Goal: Information Seeking & Learning: Learn about a topic

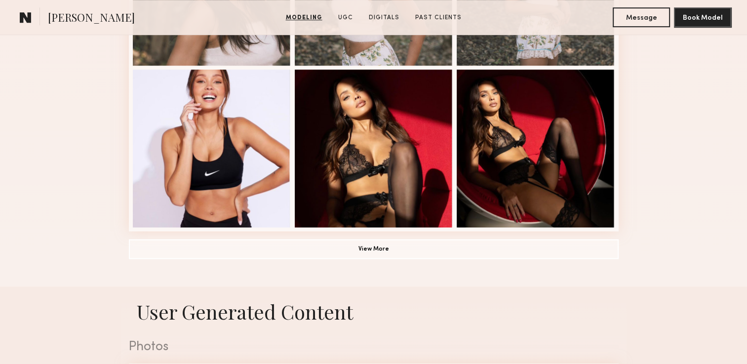
scroll to position [790, 0]
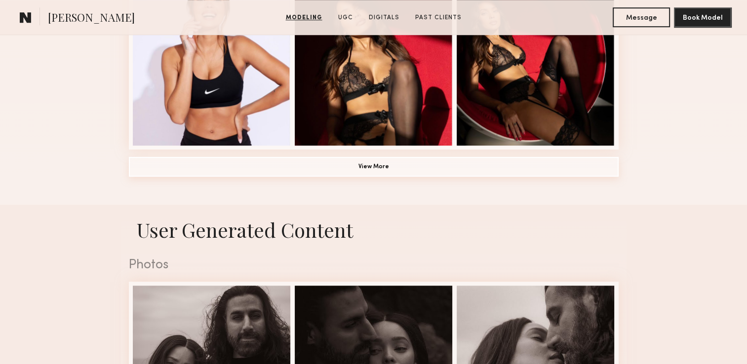
click at [369, 170] on button "View More" at bounding box center [374, 167] width 490 height 20
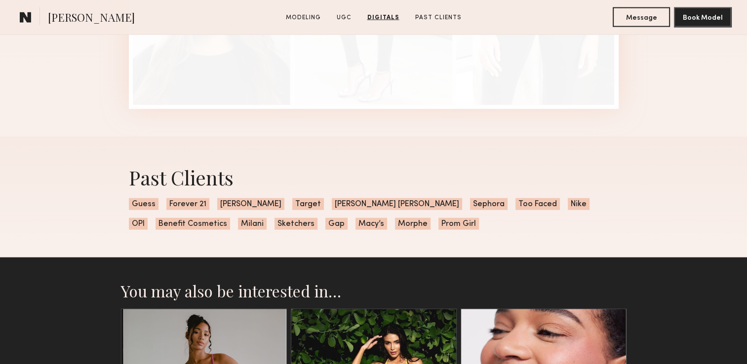
scroll to position [2173, 0]
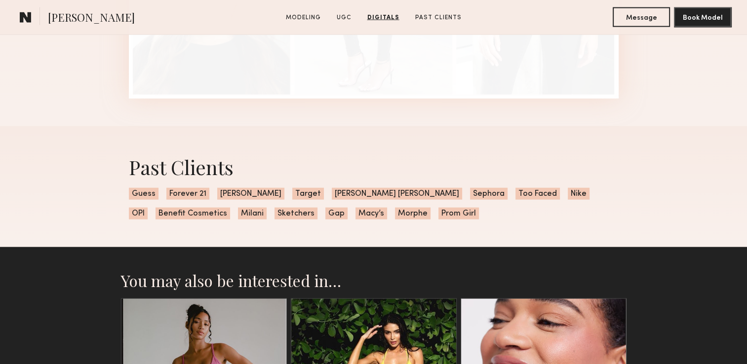
click at [568, 200] on span "Nike" at bounding box center [579, 194] width 22 height 12
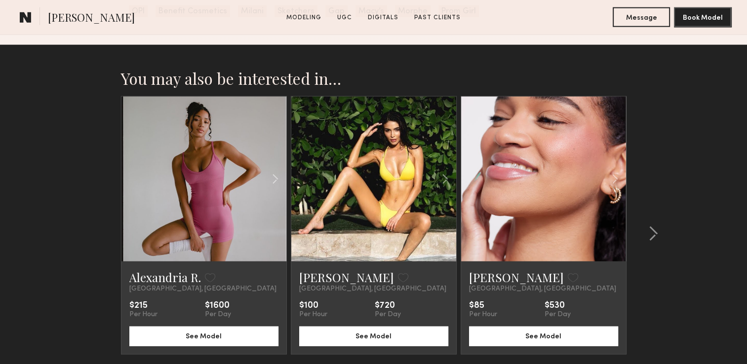
scroll to position [2461, 0]
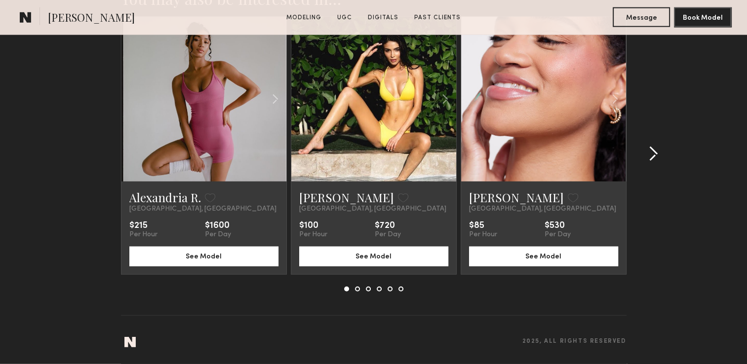
click at [655, 153] on common-icon at bounding box center [653, 154] width 10 height 16
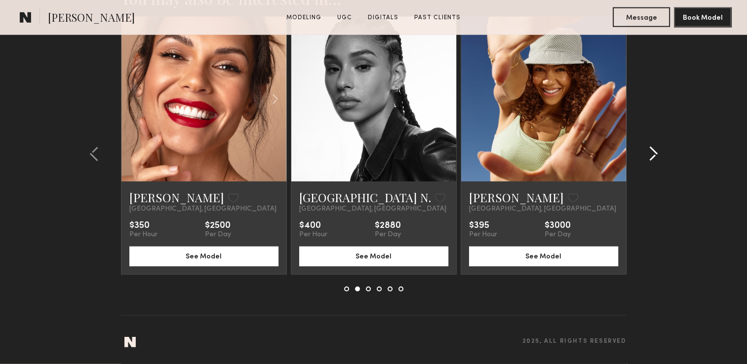
click at [655, 153] on common-icon at bounding box center [653, 154] width 10 height 16
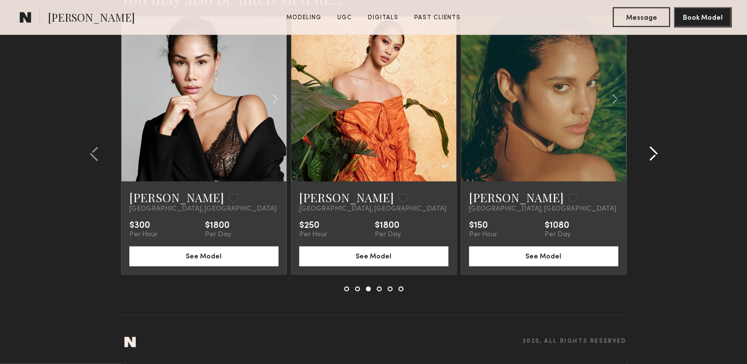
click at [655, 153] on common-icon at bounding box center [653, 154] width 10 height 16
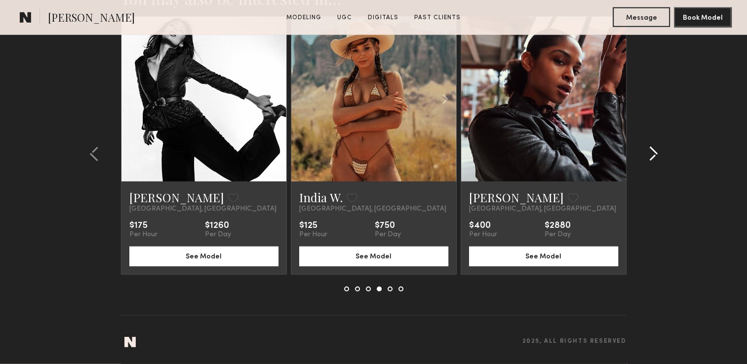
click at [655, 153] on common-icon at bounding box center [653, 154] width 10 height 16
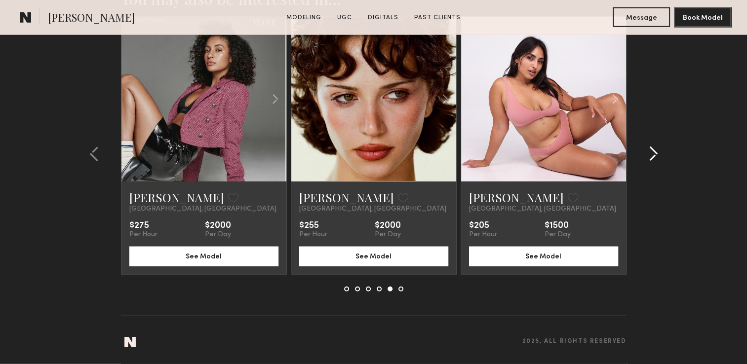
click at [655, 153] on common-icon at bounding box center [653, 154] width 10 height 16
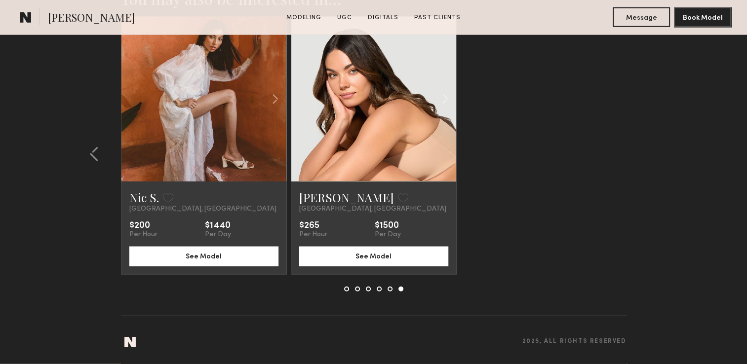
click at [655, 153] on section "You may also be interested in… [PERSON_NAME] Favorite [GEOGRAPHIC_DATA], [GEOGR…" at bounding box center [373, 164] width 747 height 399
click at [92, 151] on common-icon at bounding box center [94, 154] width 10 height 16
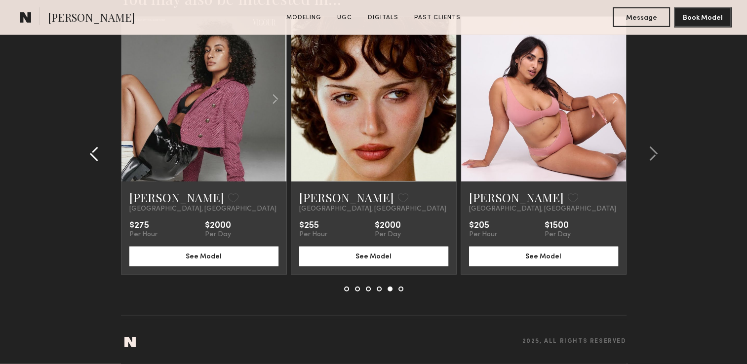
click at [92, 151] on common-icon at bounding box center [94, 154] width 10 height 16
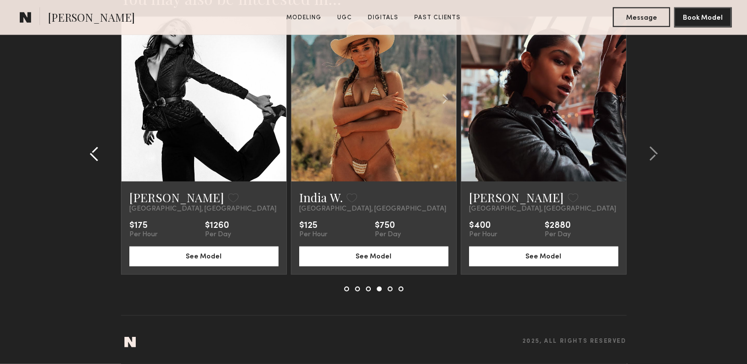
click at [92, 151] on common-icon at bounding box center [94, 154] width 10 height 16
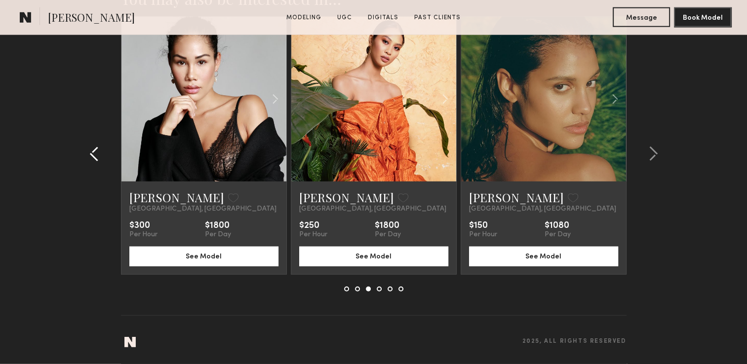
click at [92, 151] on common-icon at bounding box center [94, 154] width 10 height 16
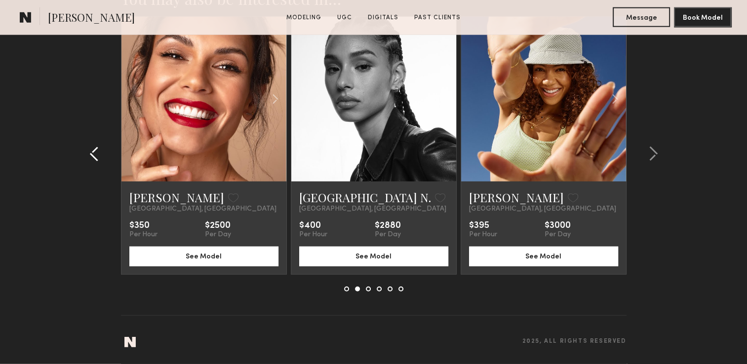
click at [92, 151] on common-icon at bounding box center [94, 154] width 10 height 16
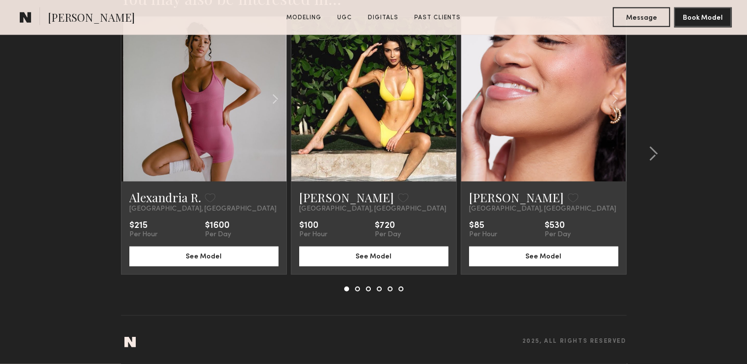
click at [92, 151] on section "You may also be interested in… [PERSON_NAME] Favorite [GEOGRAPHIC_DATA], [GEOGR…" at bounding box center [373, 164] width 747 height 399
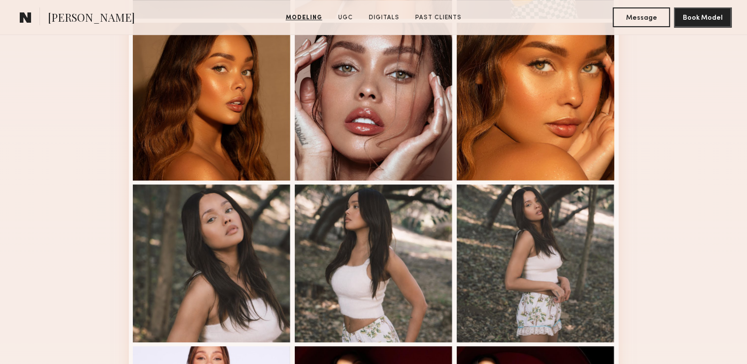
scroll to position [486, 0]
